Goal: Task Accomplishment & Management: Complete application form

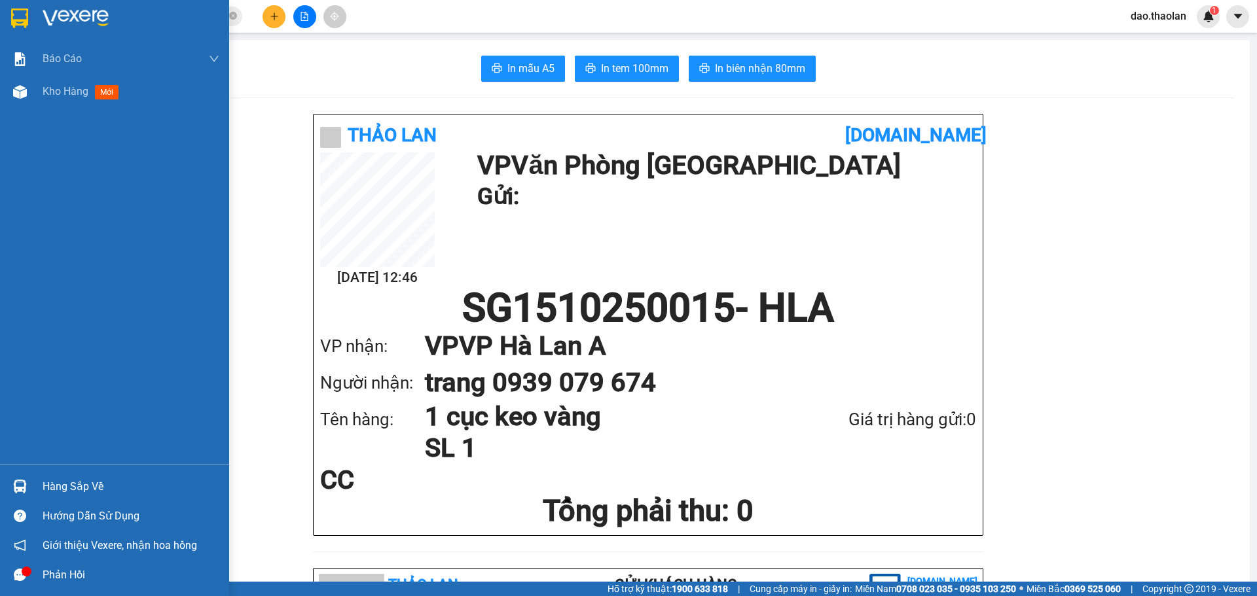
click at [28, 99] on div at bounding box center [20, 92] width 23 height 23
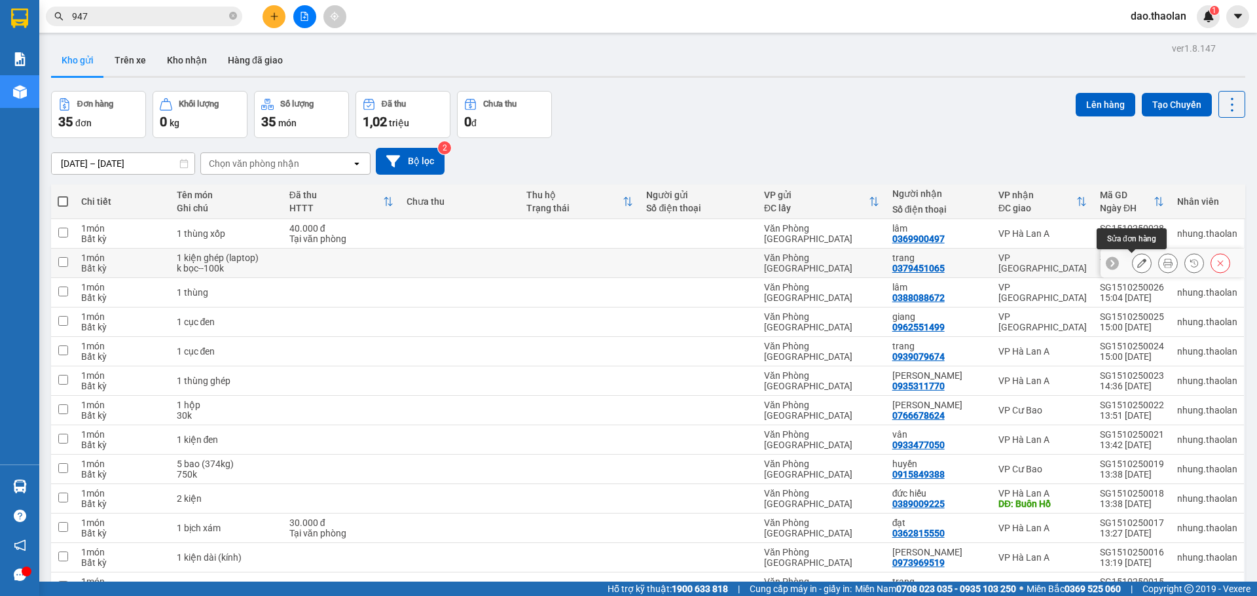
click at [1132, 263] on div at bounding box center [1142, 263] width 20 height 20
click at [1123, 261] on div at bounding box center [1172, 263] width 144 height 29
click at [1132, 261] on button at bounding box center [1141, 263] width 18 height 23
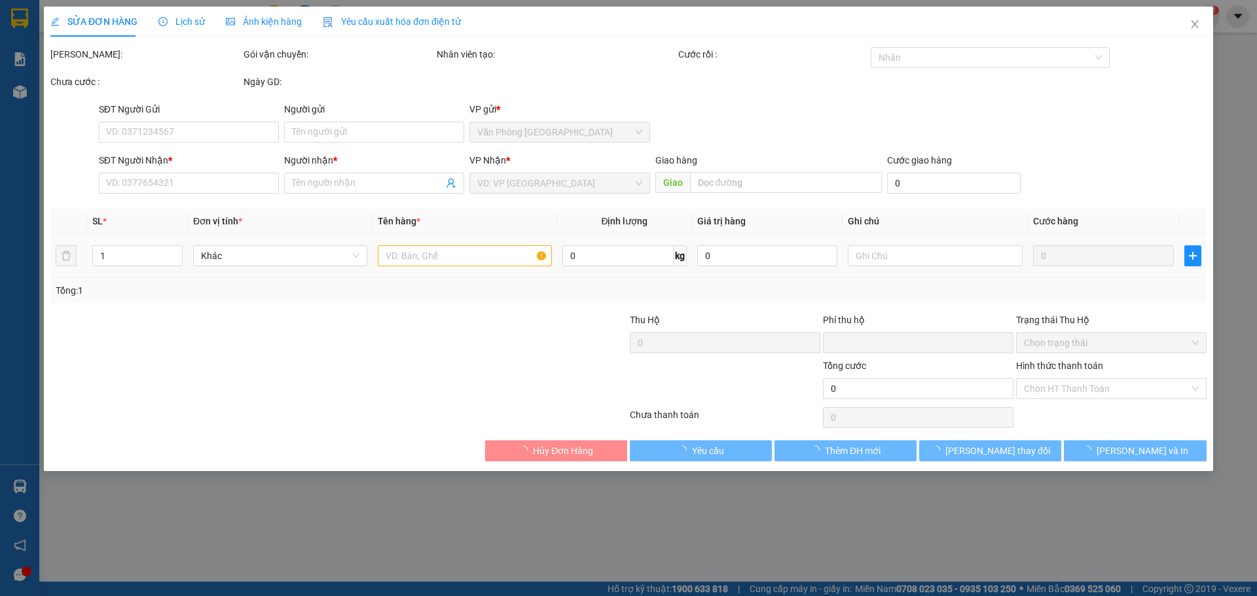
type input "0379451065"
type input "trang"
type input "0"
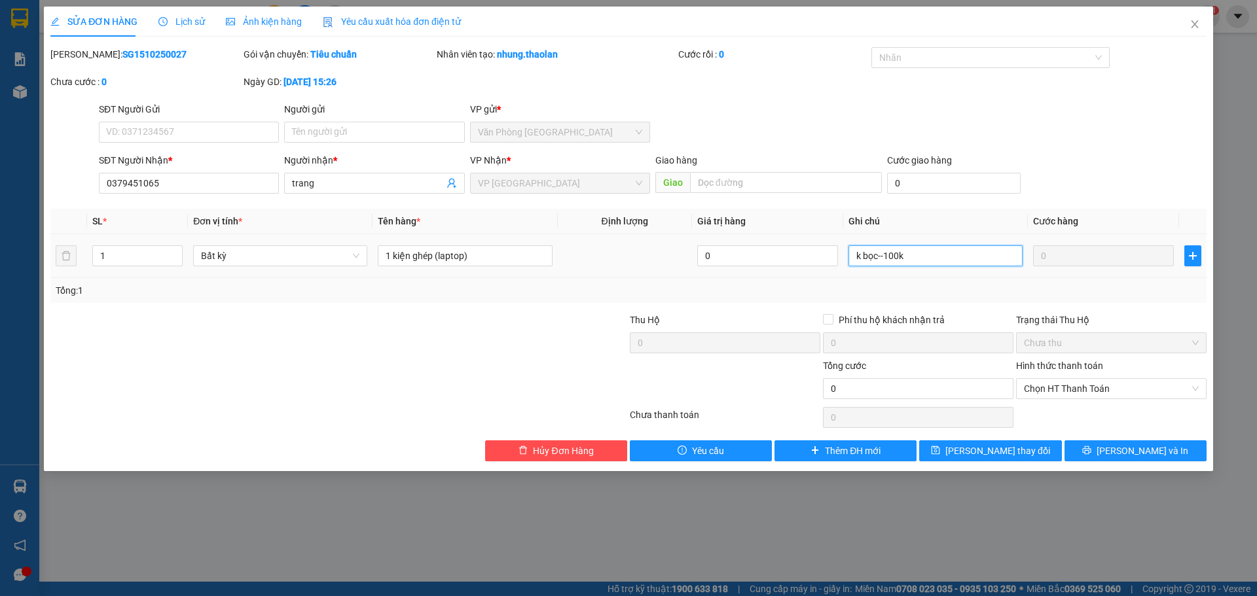
drag, startPoint x: 886, startPoint y: 252, endPoint x: 876, endPoint y: 261, distance: 13.9
click at [876, 261] on input "k bọc--100k" at bounding box center [935, 255] width 174 height 21
click at [879, 256] on input "k bọc--100k" at bounding box center [935, 255] width 174 height 21
drag, startPoint x: 884, startPoint y: 253, endPoint x: 880, endPoint y: 262, distance: 10.2
click at [880, 262] on input "k bọc--100k" at bounding box center [935, 255] width 174 height 21
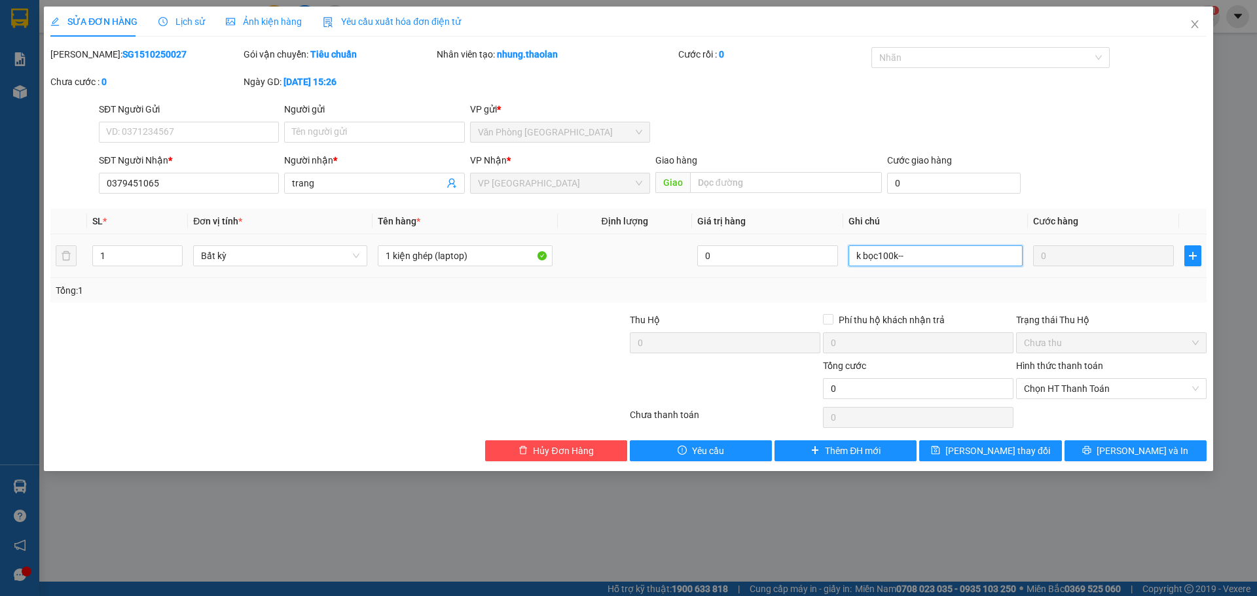
click at [878, 253] on input "k bọc100k--" at bounding box center [935, 255] width 174 height 21
drag, startPoint x: 878, startPoint y: 253, endPoint x: 916, endPoint y: 253, distance: 38.0
click at [916, 253] on input "k bọc100k--" at bounding box center [935, 255] width 174 height 21
click at [914, 253] on input "k bọc100k--" at bounding box center [935, 255] width 174 height 21
drag, startPoint x: 880, startPoint y: 251, endPoint x: 944, endPoint y: 251, distance: 64.1
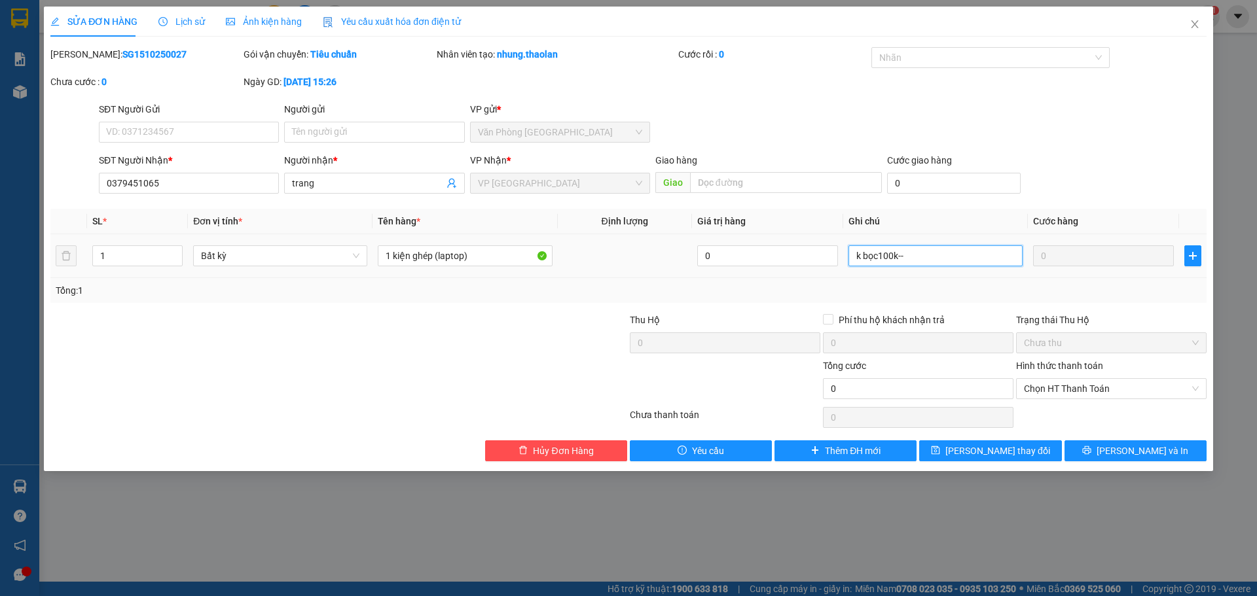
click at [956, 251] on input "k bọc100k--" at bounding box center [935, 255] width 174 height 21
type input "100k--k bọc"
click at [979, 450] on span "[PERSON_NAME] thay đổi" at bounding box center [997, 451] width 105 height 14
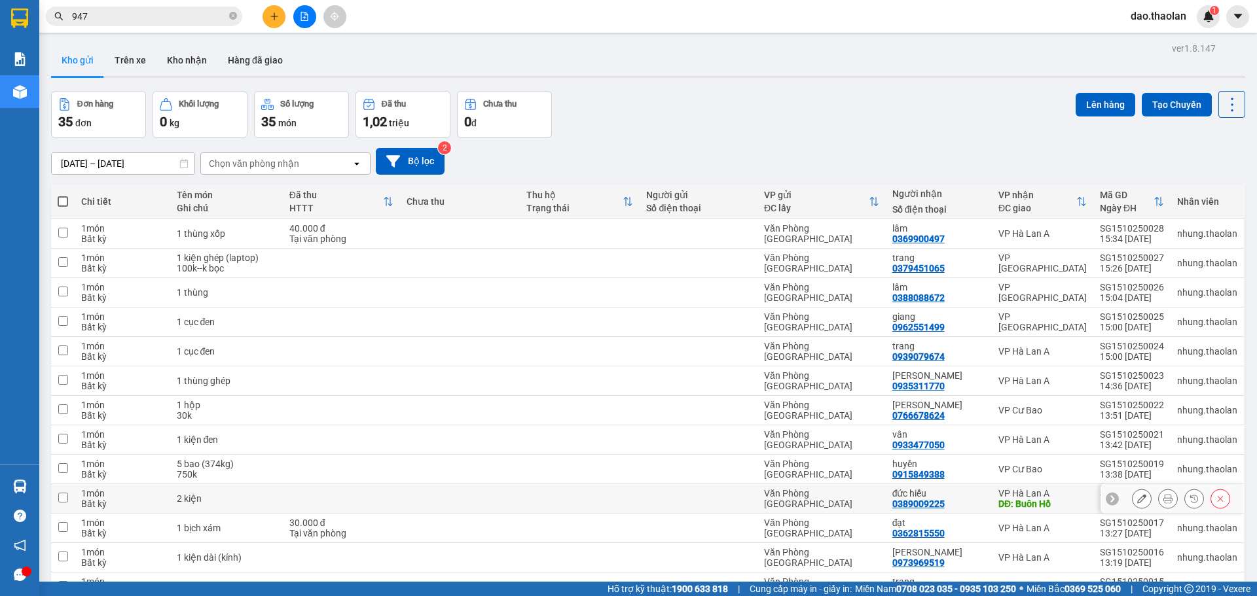
click at [1134, 492] on button at bounding box center [1141, 499] width 18 height 23
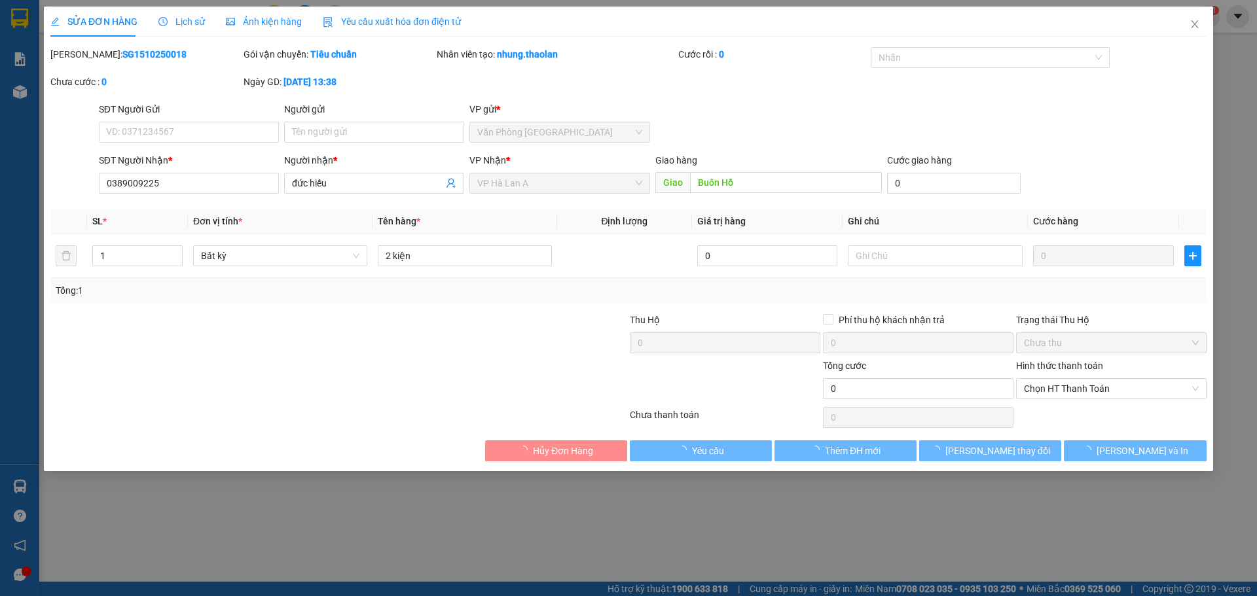
type input "0389009225"
type input "đức hiếu"
type input "Buôn Hồ"
type input "0"
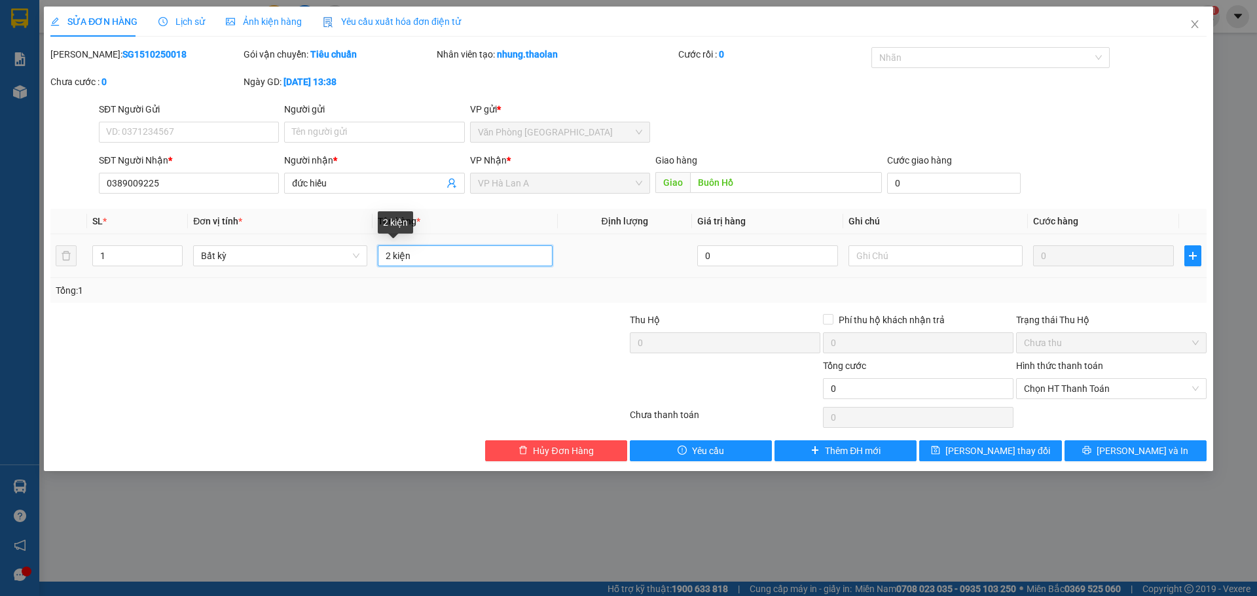
drag, startPoint x: 394, startPoint y: 249, endPoint x: 578, endPoint y: 222, distance: 186.0
click at [572, 223] on table "SL * Đơn vị tính * Tên hàng * Định lượng Giá trị hàng Ghi chú Cước hàng 1 Bất k…" at bounding box center [628, 243] width 1156 height 69
drag, startPoint x: 411, startPoint y: 251, endPoint x: 389, endPoint y: 258, distance: 22.6
click at [389, 258] on input "2 kienj trắng dài" at bounding box center [465, 255] width 174 height 21
click at [403, 255] on input "2 cầ trắng dài" at bounding box center [465, 255] width 174 height 21
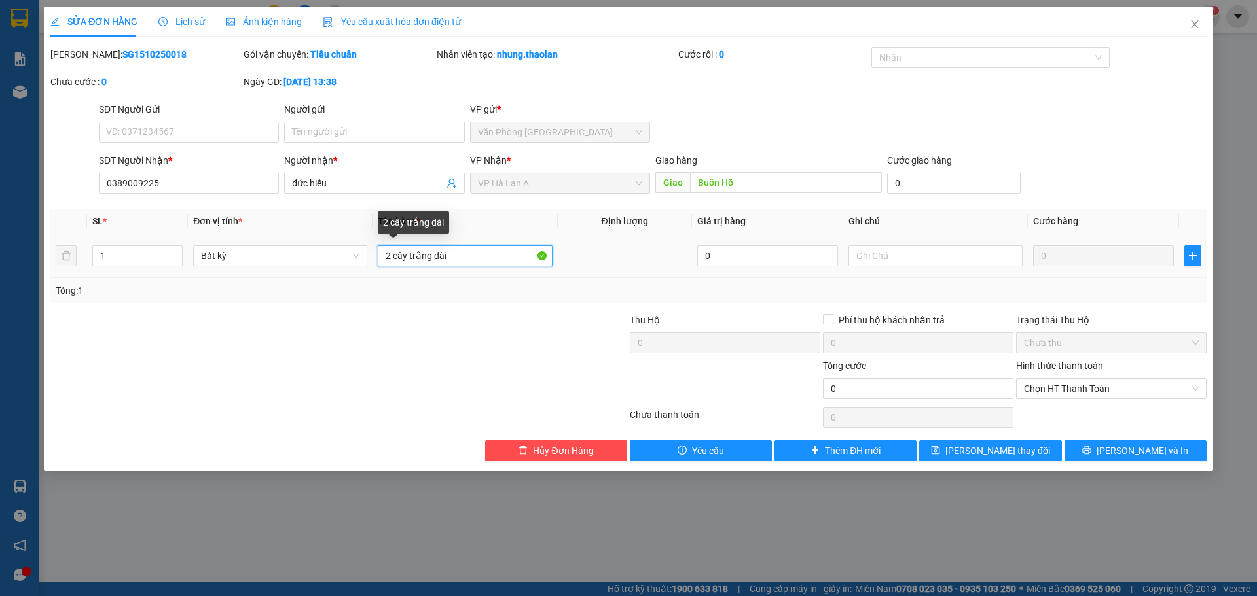
drag, startPoint x: 430, startPoint y: 251, endPoint x: 621, endPoint y: 291, distance: 194.7
click at [558, 243] on tr "1 Bất kỳ 2 cây trắng dài 0 0" at bounding box center [628, 256] width 1156 height 44
type input "2 cây trắng"
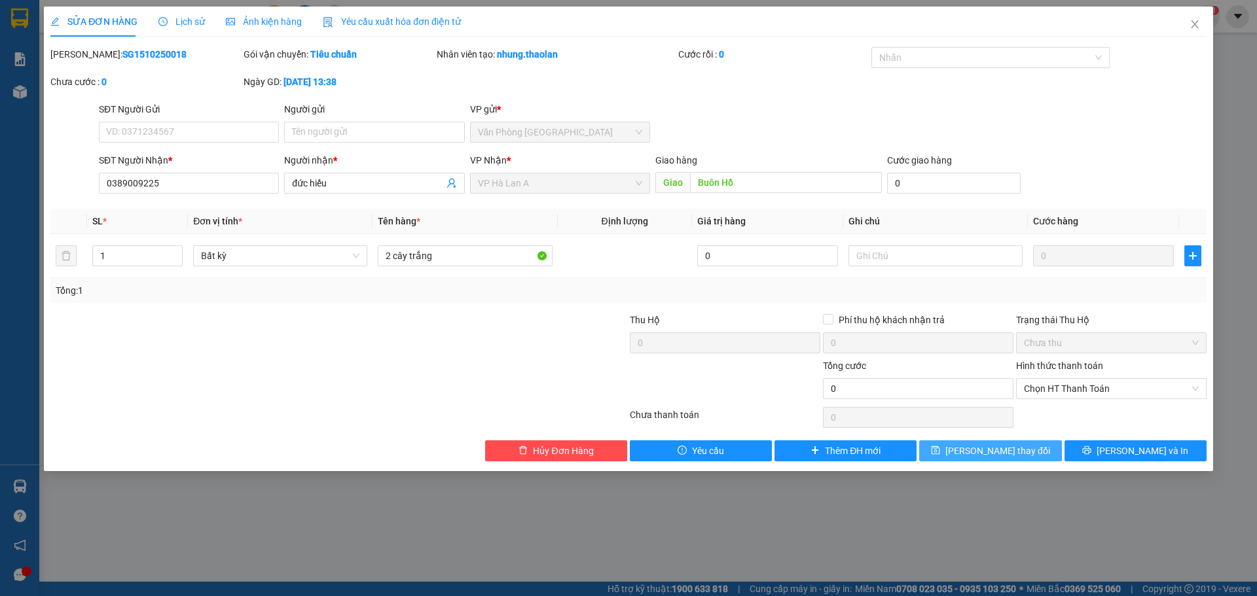
click at [951, 442] on button "[PERSON_NAME] thay đổi" at bounding box center [990, 451] width 142 height 21
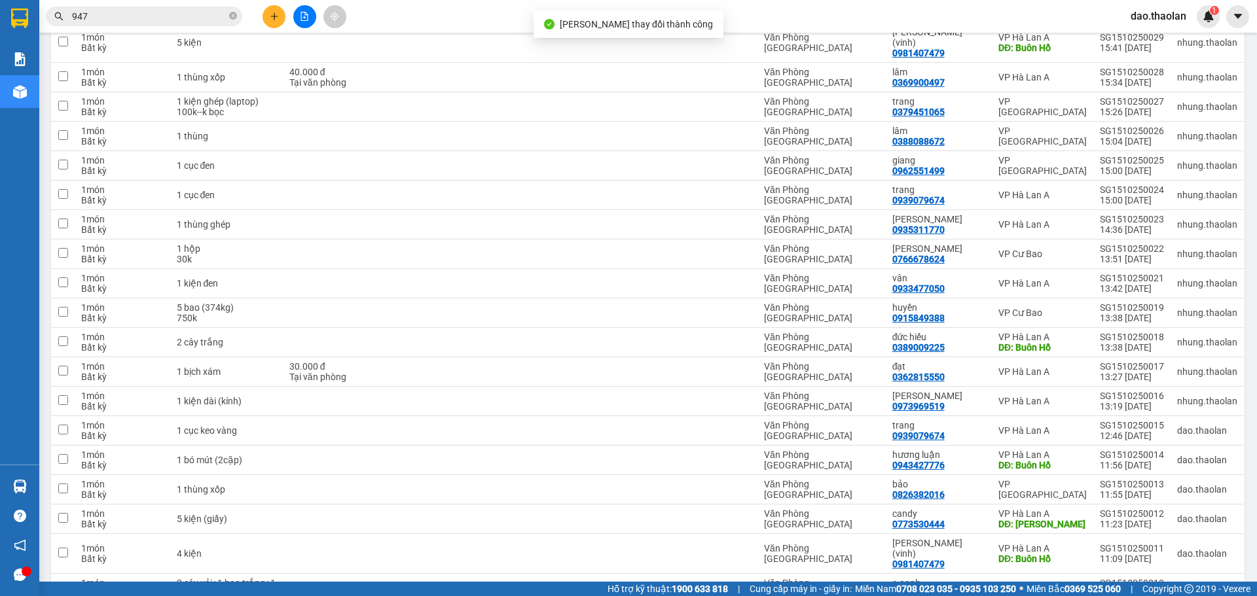
scroll to position [262, 0]
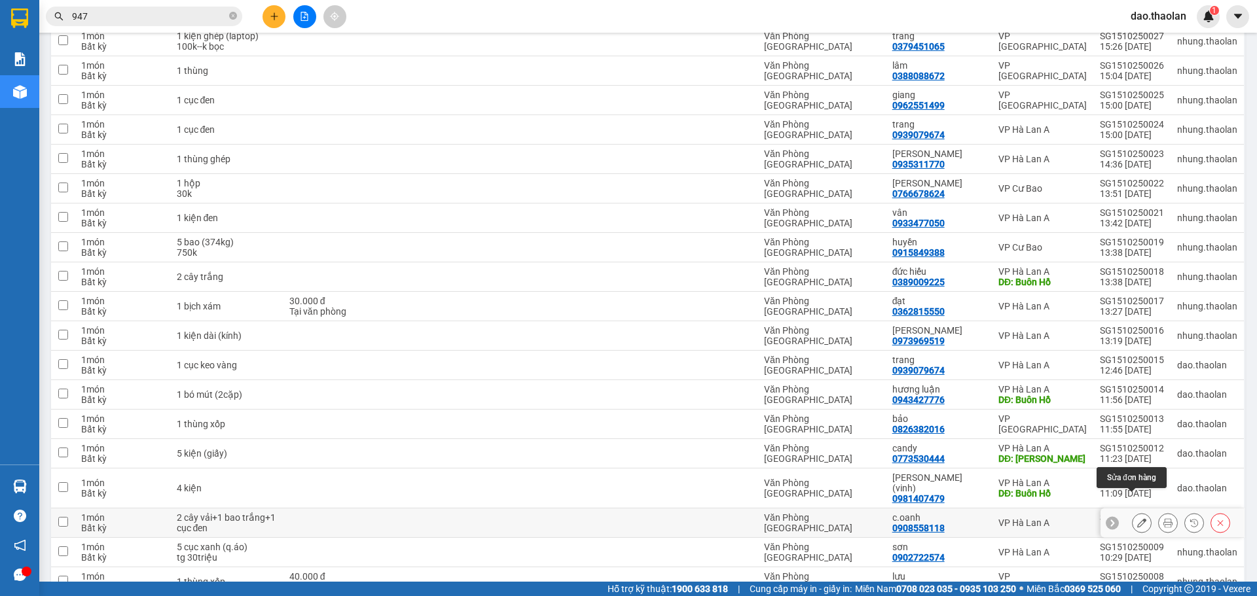
click at [1136, 512] on button at bounding box center [1141, 523] width 18 height 23
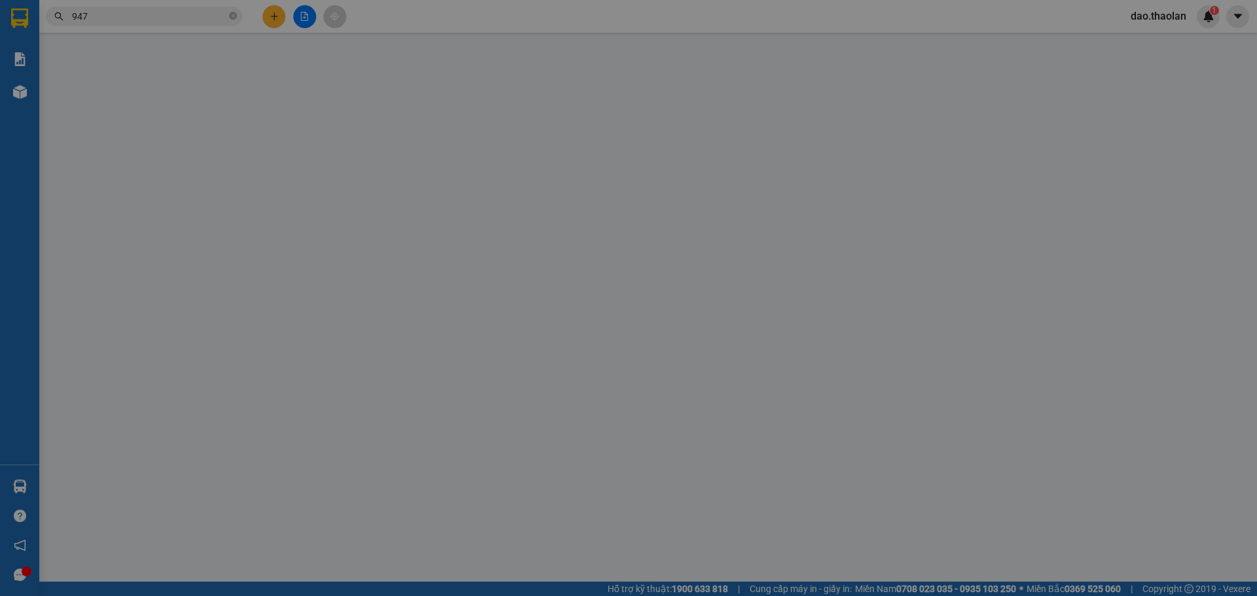
type input "0908558118"
type input "c.oanh"
type input "0"
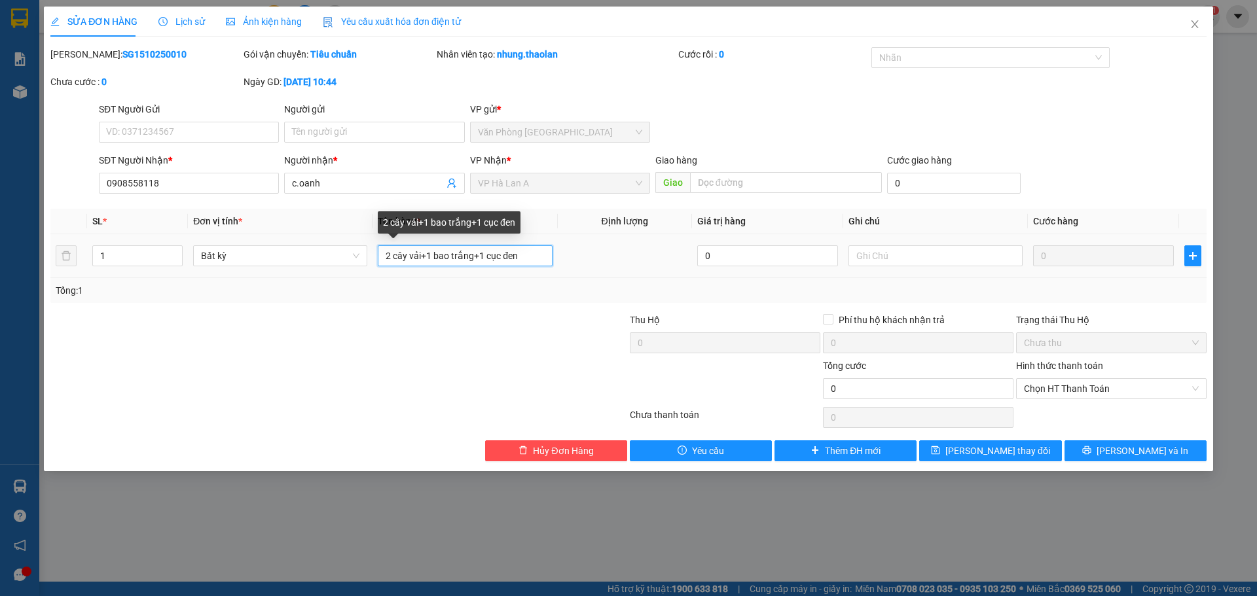
click at [426, 248] on input "2 cây vải+1 bao trắng+1 cục đen" at bounding box center [465, 255] width 174 height 21
click at [437, 253] on input "2 cây vải+ 1 bao trắng+1 cục đen" at bounding box center [465, 255] width 174 height 21
click at [481, 248] on input "2 cây vải+ 1bao trắng+1 cục đen" at bounding box center [465, 255] width 174 height 21
click at [490, 255] on input "2 cây vải+ 1bao trắng+ 1 cục đen" at bounding box center [465, 255] width 174 height 21
type input "2 cây vải+ 1bao trắng+ 1cục đen"
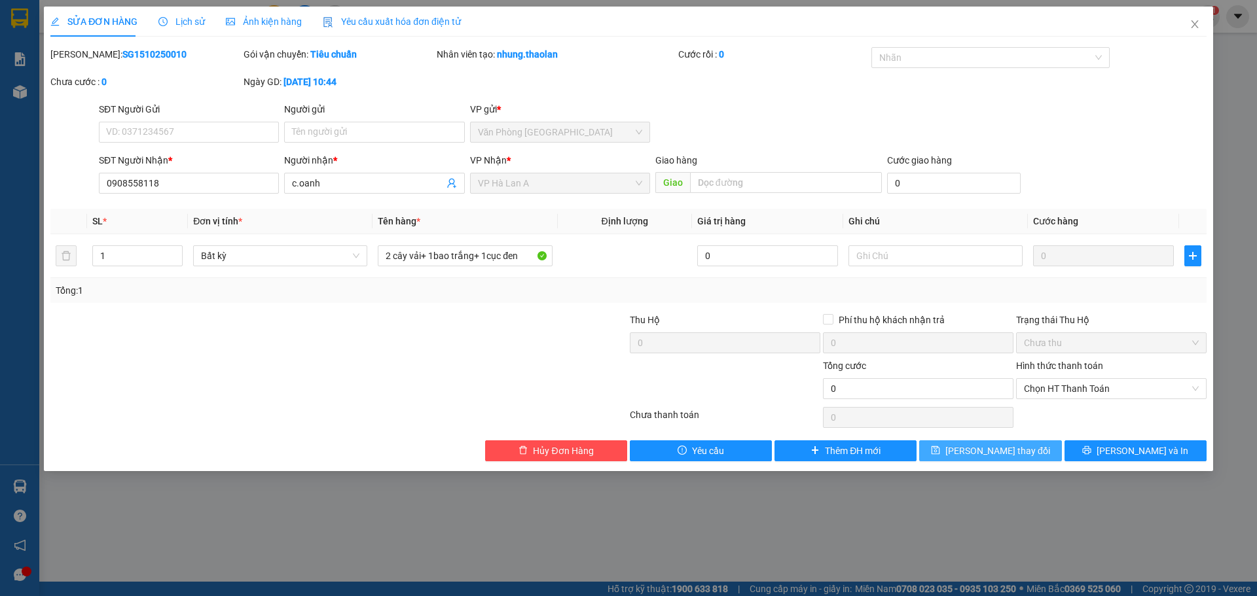
click at [932, 446] on button "[PERSON_NAME] thay đổi" at bounding box center [990, 451] width 142 height 21
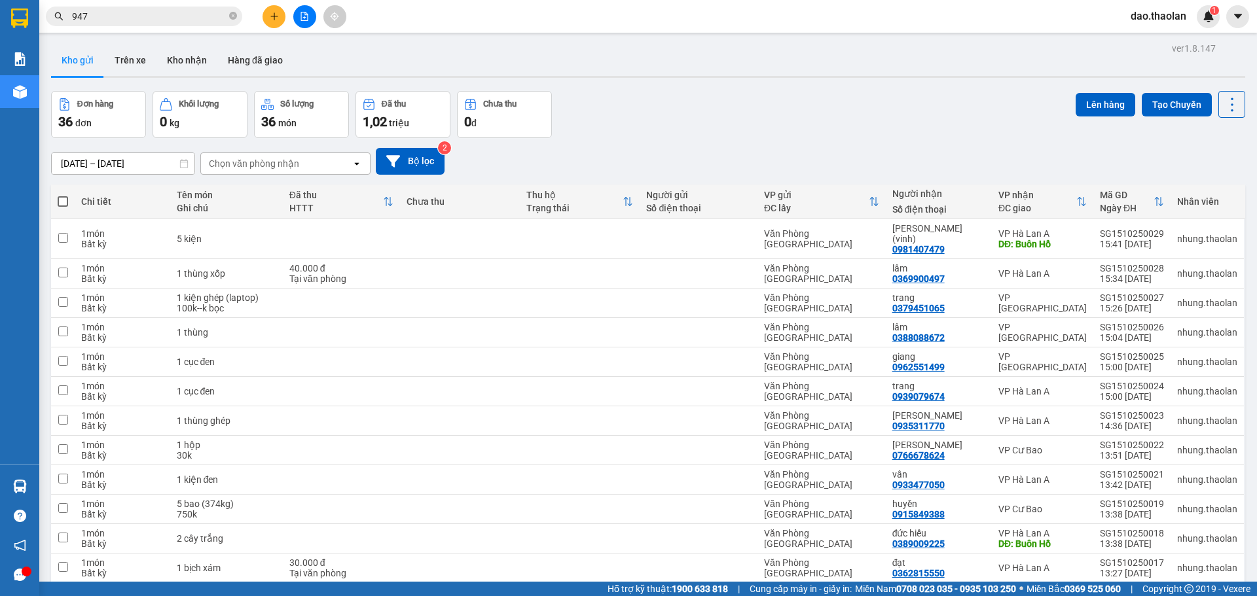
click at [279, 20] on button at bounding box center [273, 16] width 23 height 23
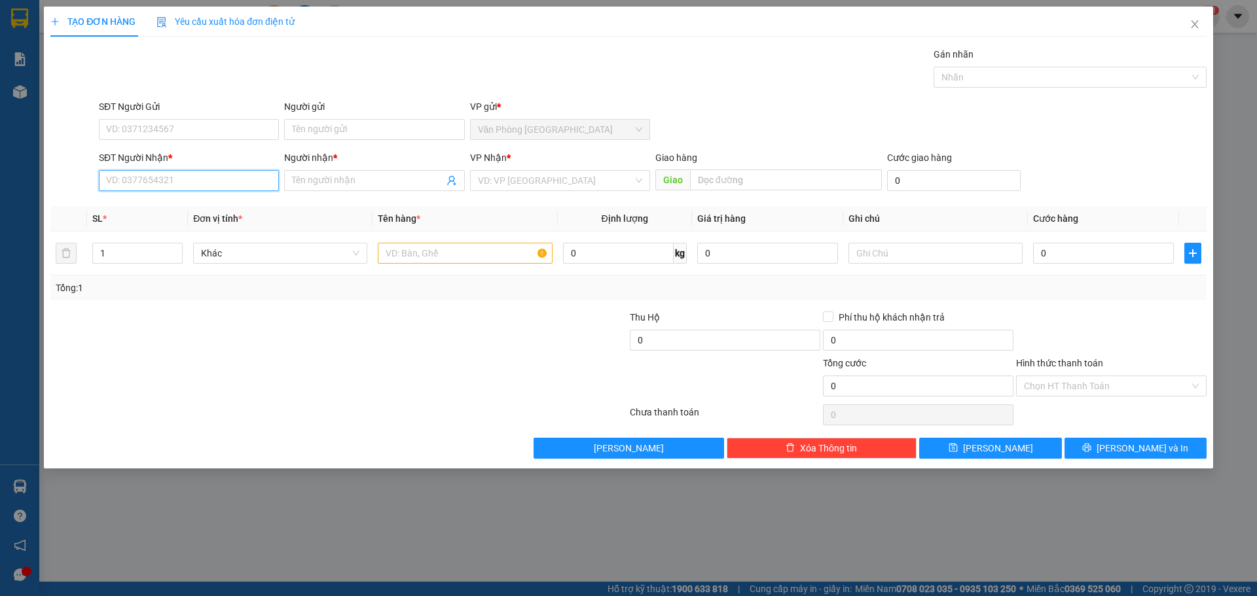
click at [205, 190] on input "SĐT Người Nhận *" at bounding box center [189, 180] width 180 height 21
click at [170, 228] on div "0983975869 - [PERSON_NAME]" at bounding box center [189, 228] width 164 height 14
type input "0983975869"
type input "vũ"
type input "0983975869"
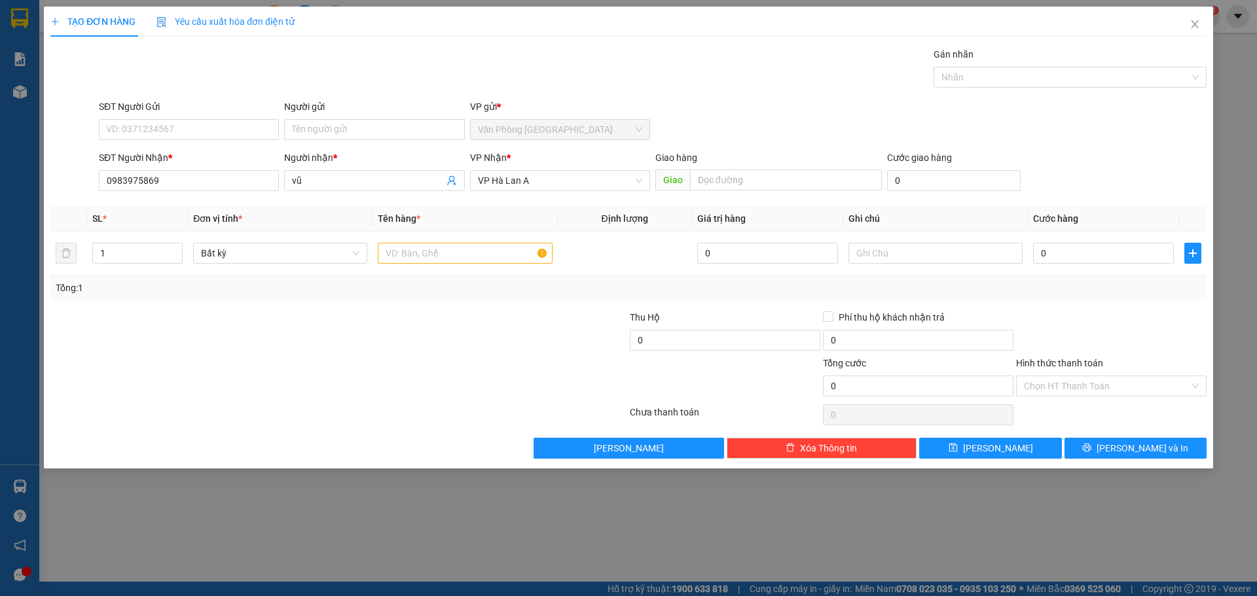
drag, startPoint x: 306, startPoint y: 179, endPoint x: 136, endPoint y: 168, distance: 170.5
click at [167, 171] on div "SĐT Người Nhận * 0983975869 0983975869 Người nhận * vũ VP Nhận * VP Hà Lan A G…" at bounding box center [652, 174] width 1113 height 46
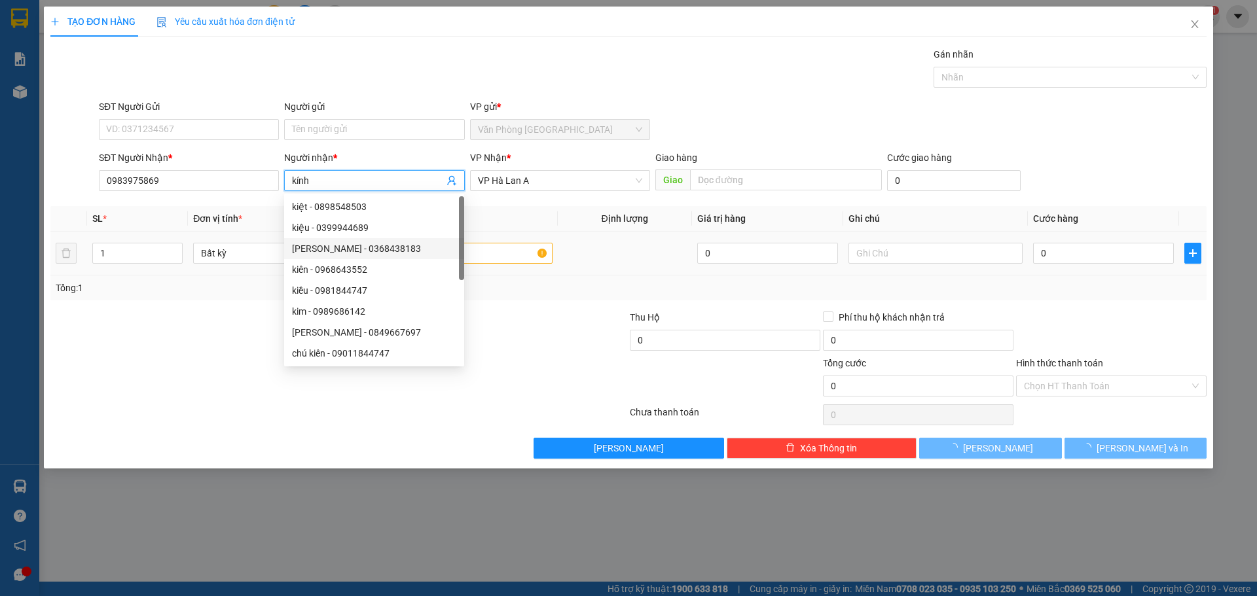
type input "kính"
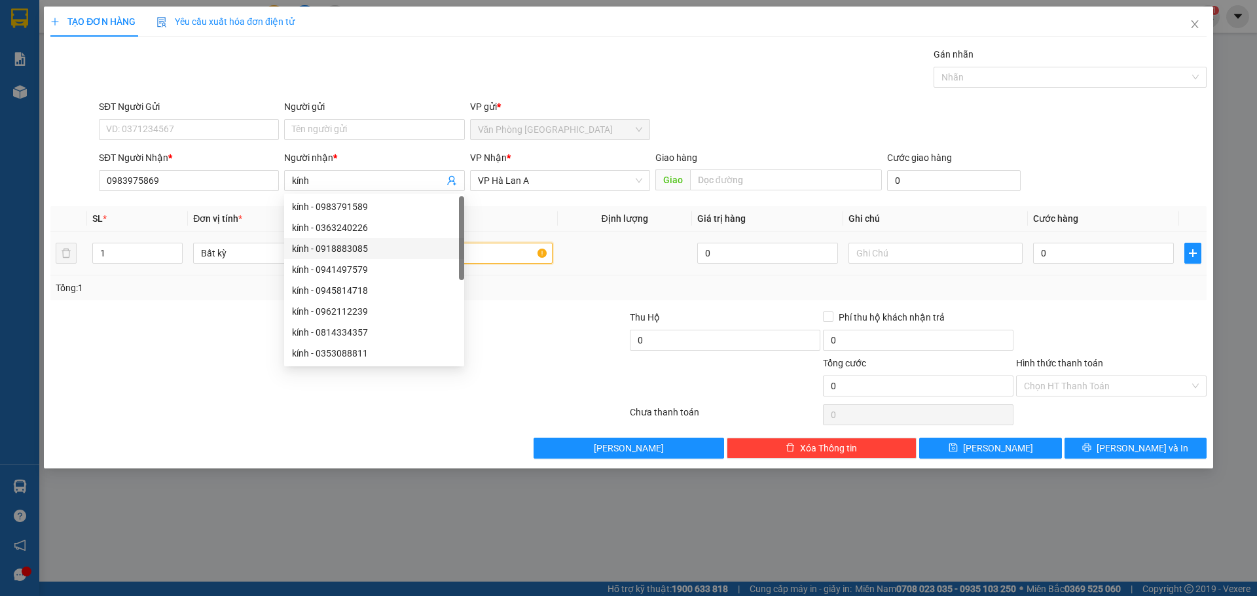
click at [486, 256] on input "text" at bounding box center [465, 253] width 174 height 21
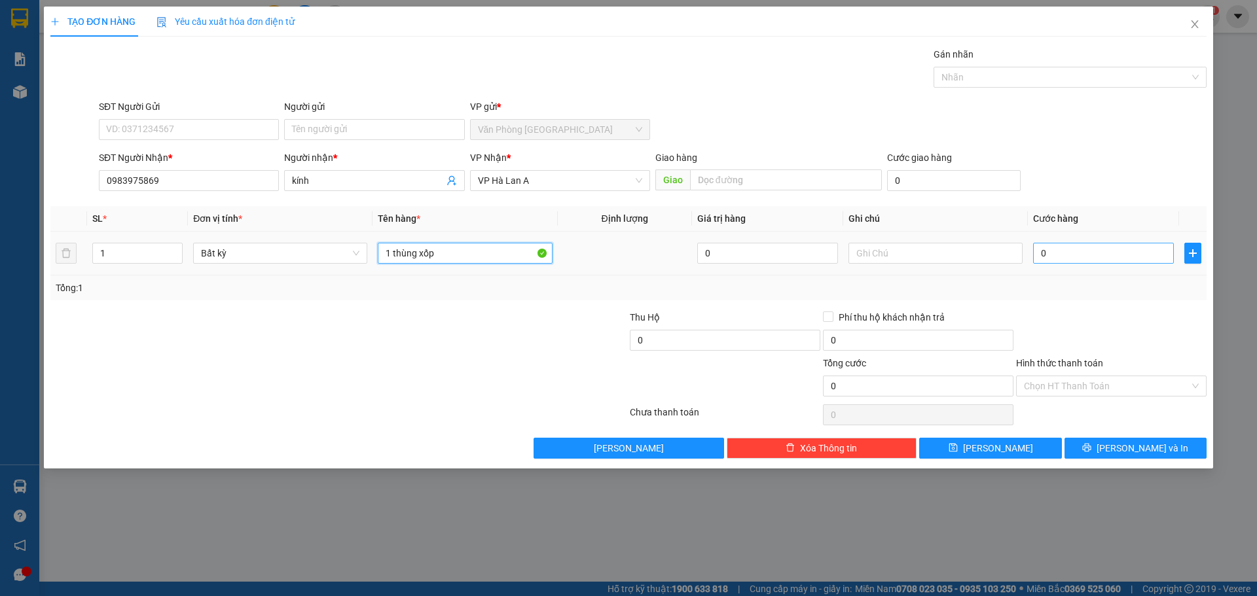
type input "1 thùng xốp"
click at [1118, 262] on input "0" at bounding box center [1103, 253] width 141 height 21
type input "5"
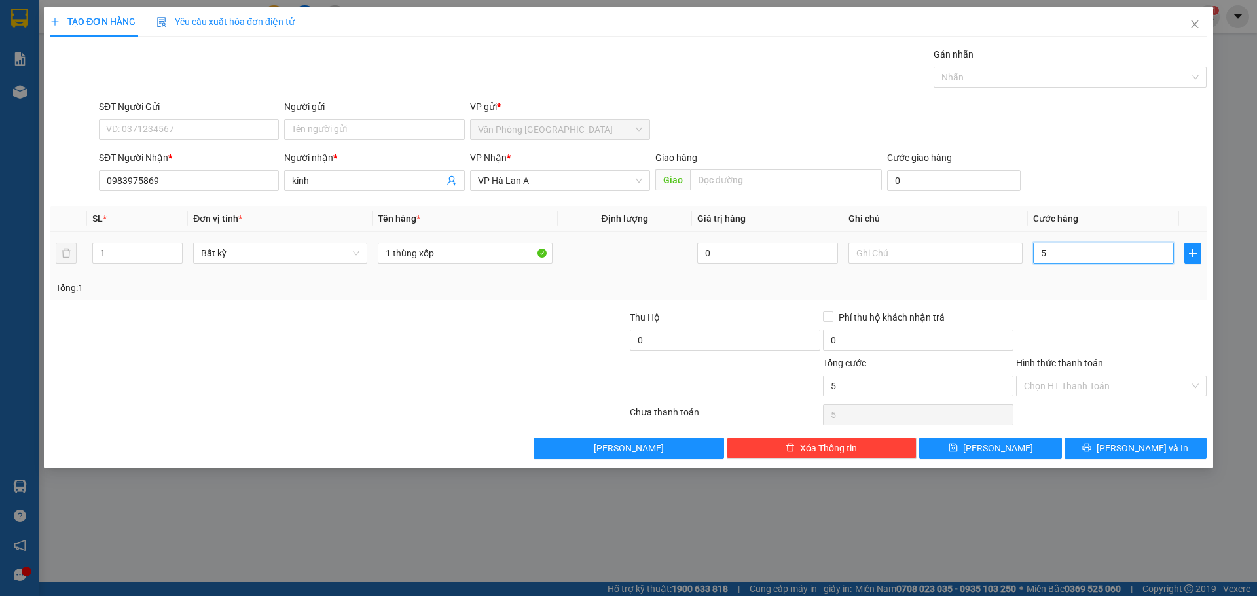
type input "50"
type input "50.000"
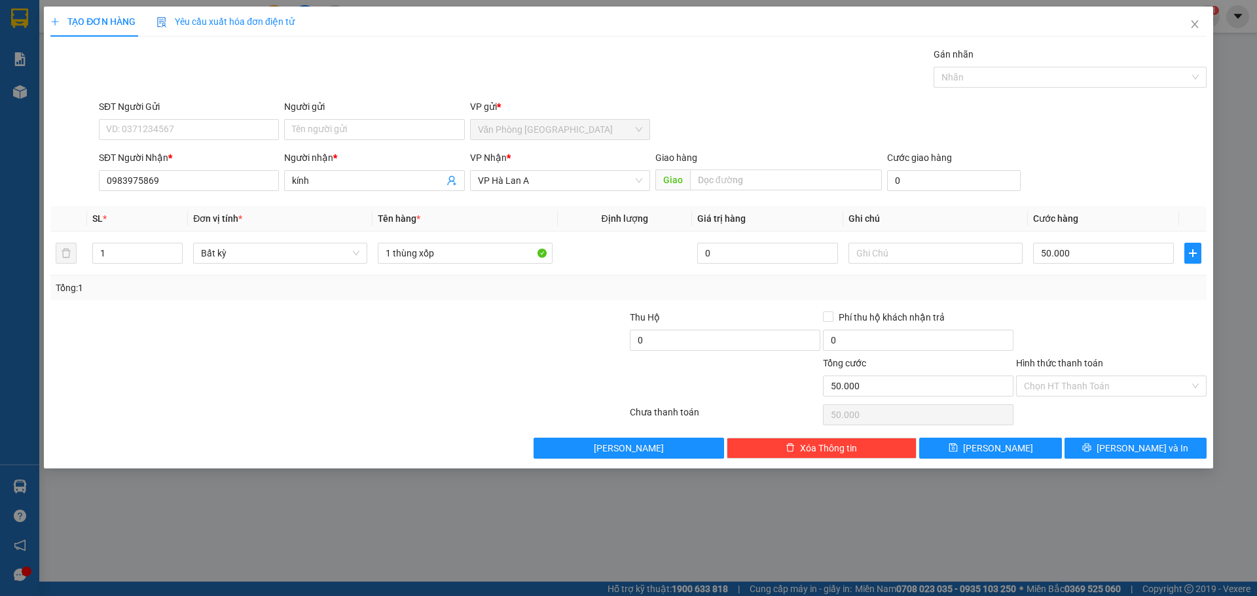
drag, startPoint x: 1093, startPoint y: 387, endPoint x: 1094, endPoint y: 399, distance: 11.2
click at [1093, 393] on input "Hình thức thanh toán" at bounding box center [1107, 386] width 166 height 20
click at [1094, 414] on div "Tại văn phòng" at bounding box center [1111, 412] width 175 height 14
type input "0"
click at [1043, 448] on button "[PERSON_NAME]" at bounding box center [990, 448] width 142 height 21
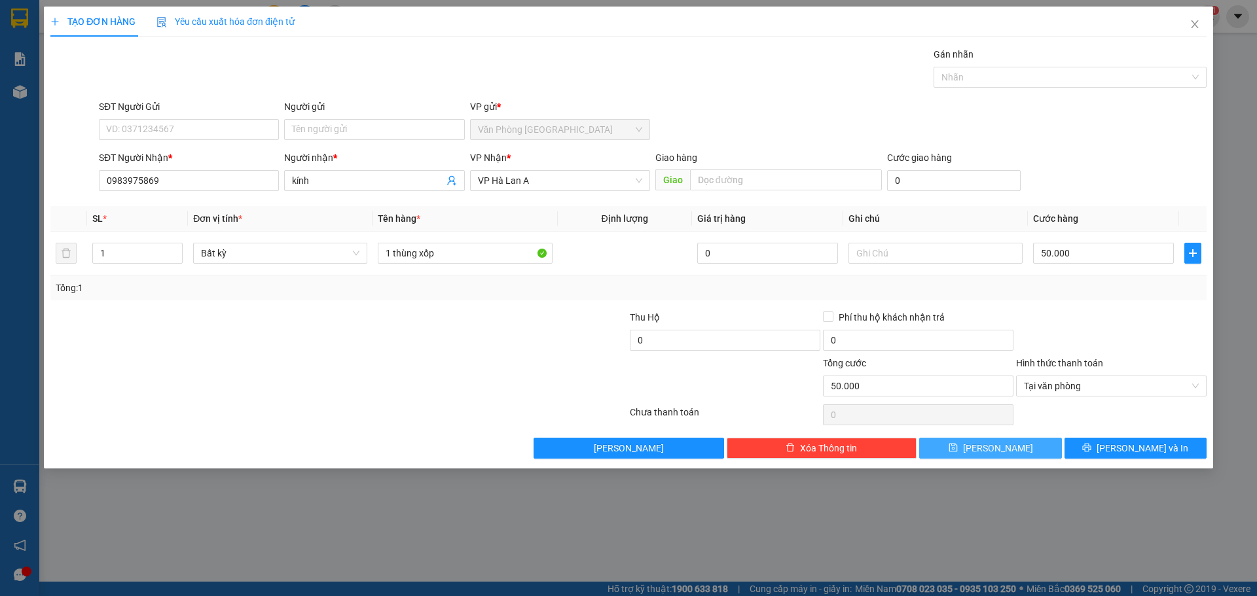
type input "0"
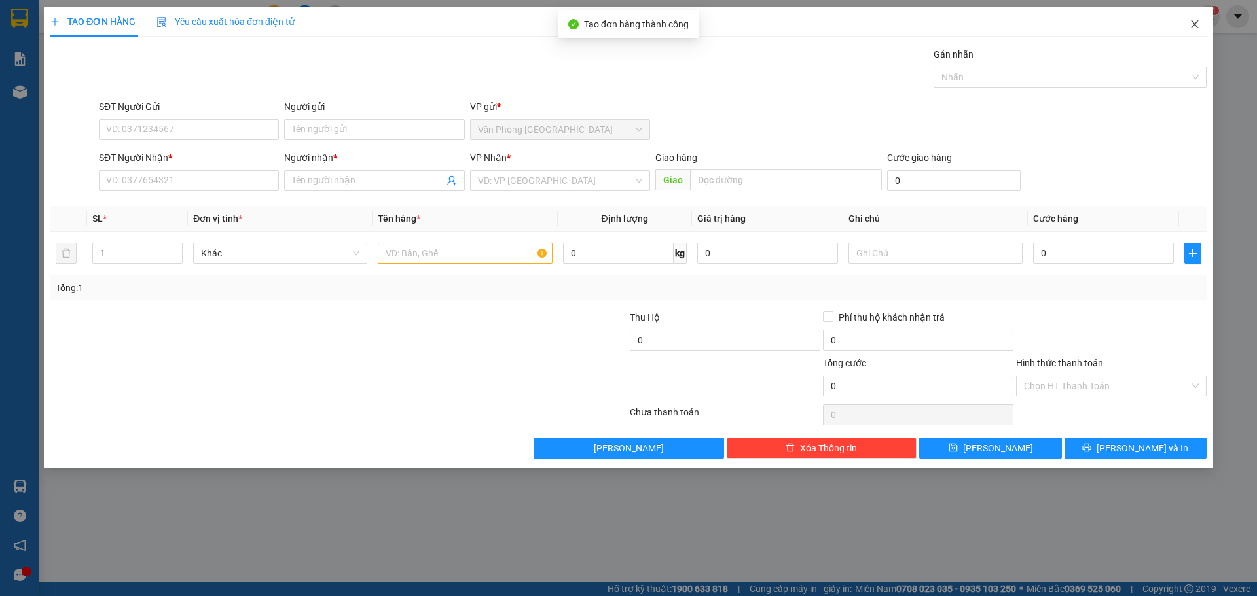
click at [1189, 18] on span "Close" at bounding box center [1194, 25] width 37 height 37
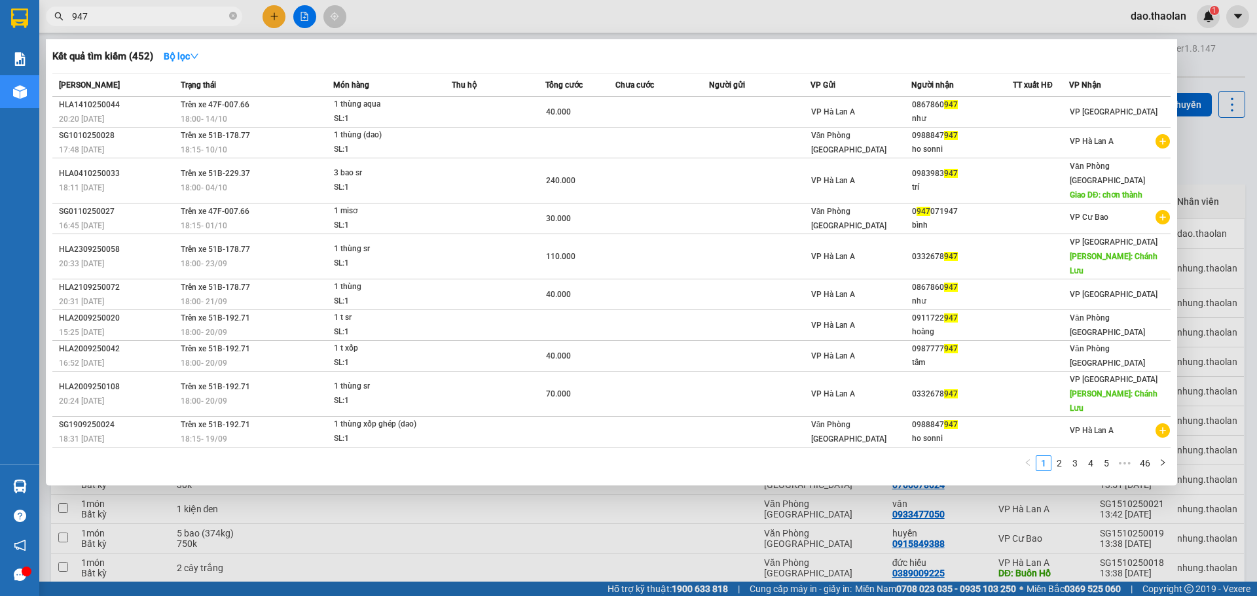
drag, startPoint x: 145, startPoint y: 16, endPoint x: 0, endPoint y: -1, distance: 145.7
click at [0, 0] on html "Kết quả tìm kiếm ( 452 ) Bộ lọc Mã ĐH Trạng thái Món hàng Thu hộ Tổng cước Chưa…" at bounding box center [628, 298] width 1257 height 596
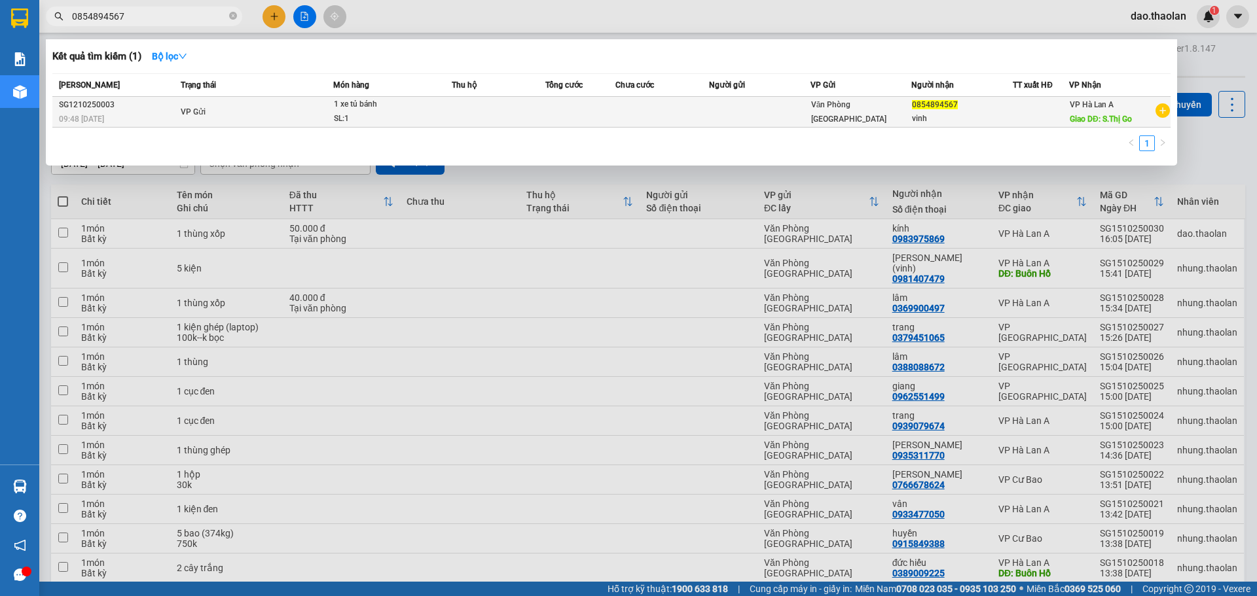
type input "0854894567"
click at [814, 107] on span "Văn Phòng [GEOGRAPHIC_DATA]" at bounding box center [848, 112] width 75 height 24
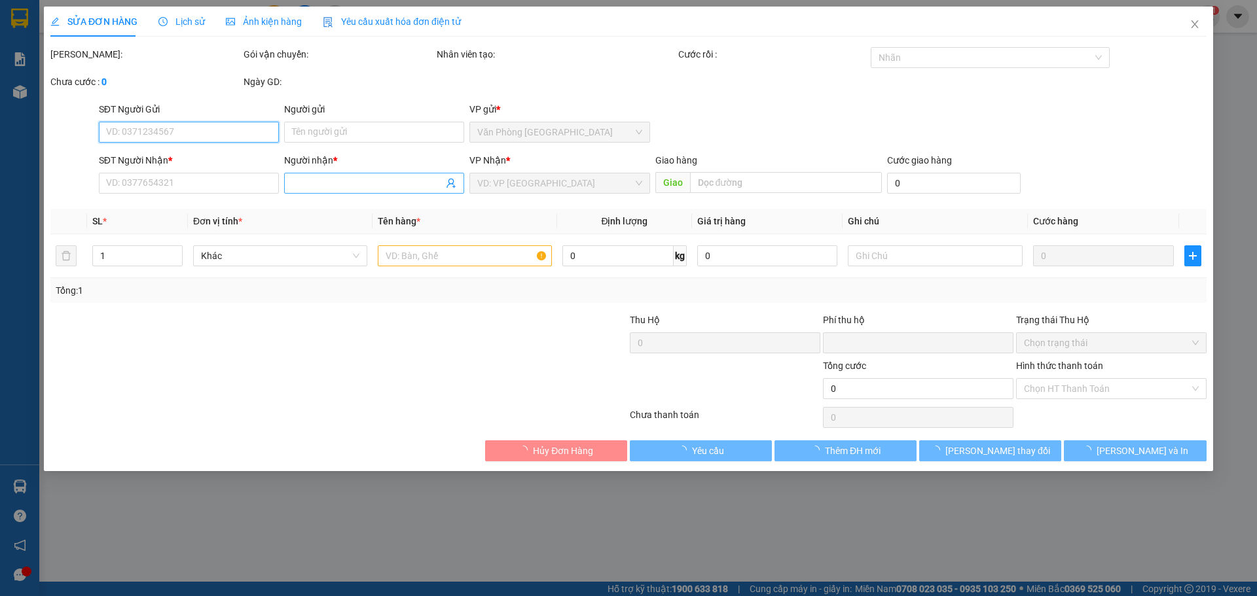
type input "0854894567"
type input "vinh"
type input "S.Thị Go"
type input "0"
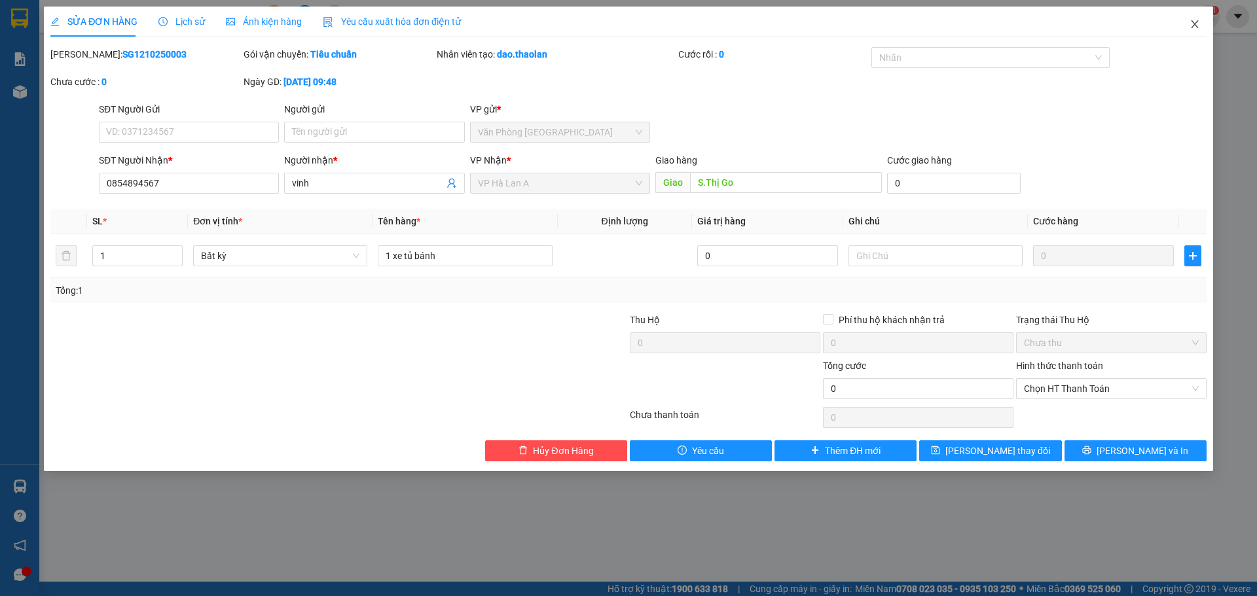
drag, startPoint x: 1191, startPoint y: 17, endPoint x: 0, endPoint y: 3, distance: 1191.4
click at [1189, 18] on span "Close" at bounding box center [1194, 25] width 37 height 37
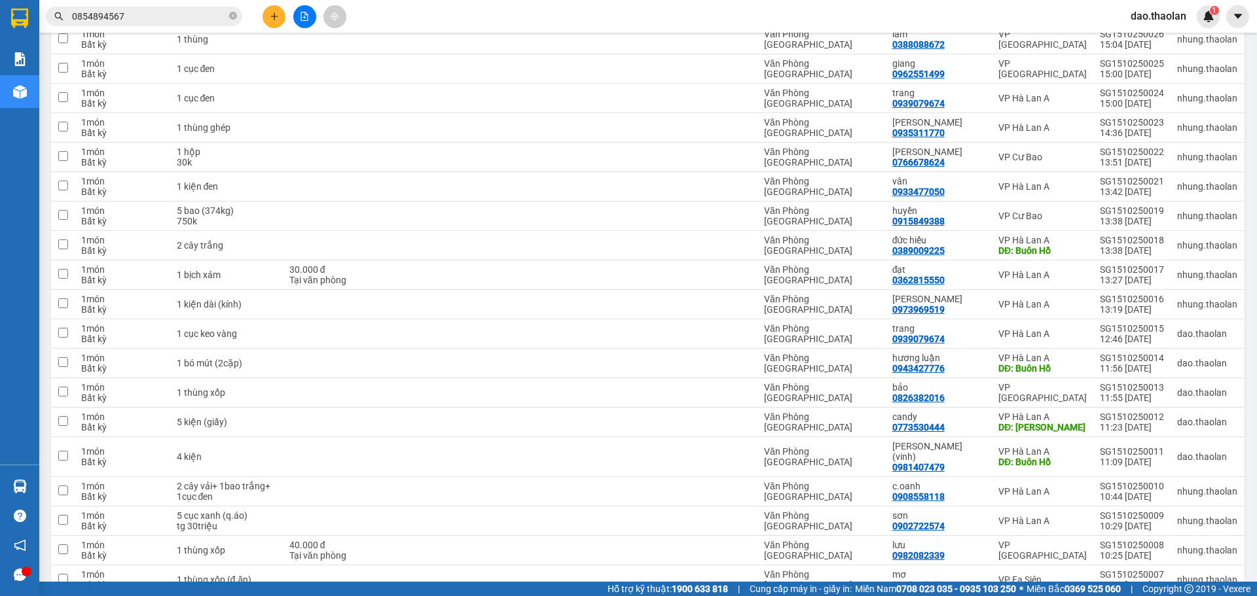
scroll to position [120, 0]
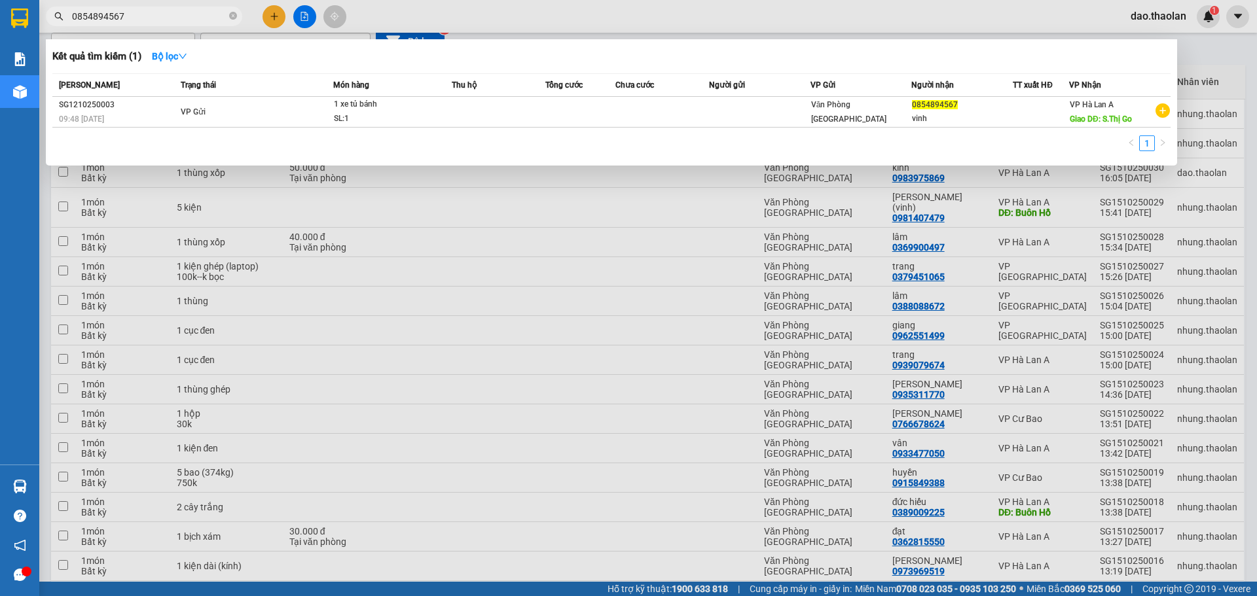
drag, startPoint x: 177, startPoint y: 10, endPoint x: 0, endPoint y: 5, distance: 176.8
click at [0, 7] on section "Kết quả tìm kiếm ( 1 ) Bộ lọc Mã ĐH Trạng thái Món hàng Thu hộ Tổng cước Chưa c…" at bounding box center [628, 298] width 1257 height 596
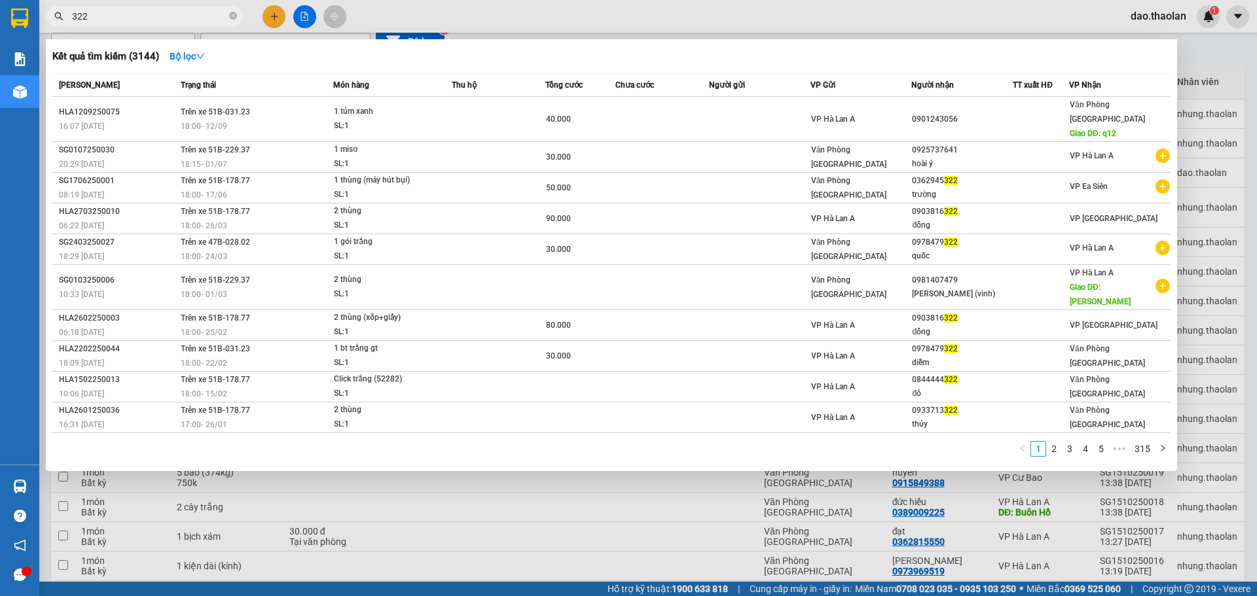
drag, startPoint x: 117, startPoint y: 22, endPoint x: 18, endPoint y: -48, distance: 121.1
click at [18, 0] on html "Kết quả tìm kiếm ( 3144 ) Bộ lọc Mã ĐH Trạng thái Món hàng Thu hộ Tổng cước Chư…" at bounding box center [628, 298] width 1257 height 596
type input "322"
